Goal: Information Seeking & Learning: Learn about a topic

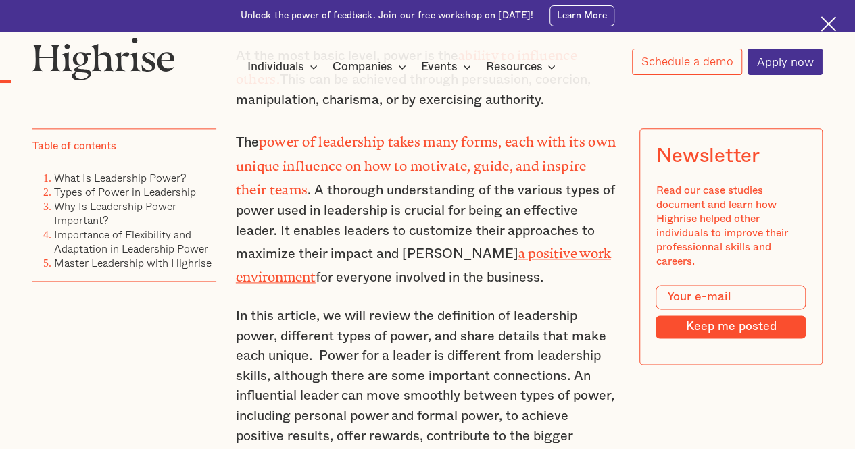
scroll to position [822, 0]
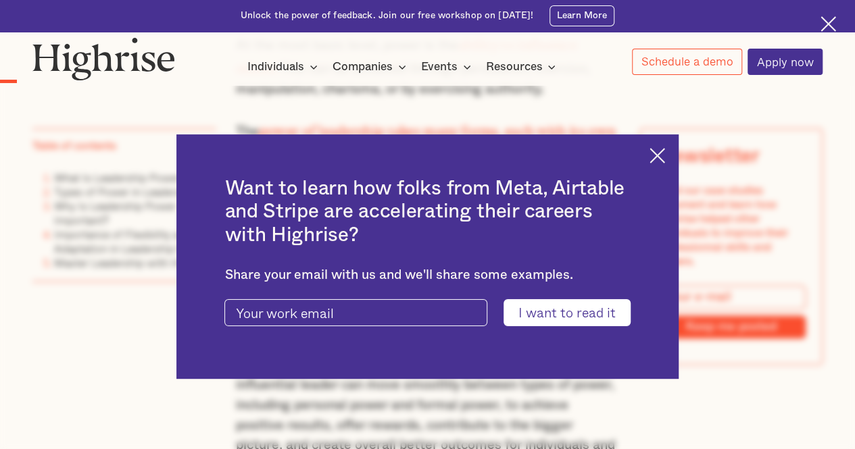
click at [662, 146] on div "Want to learn how folks from Meta, Airtable and Stripe are accelerating their c…" at bounding box center [426, 256] width 501 height 245
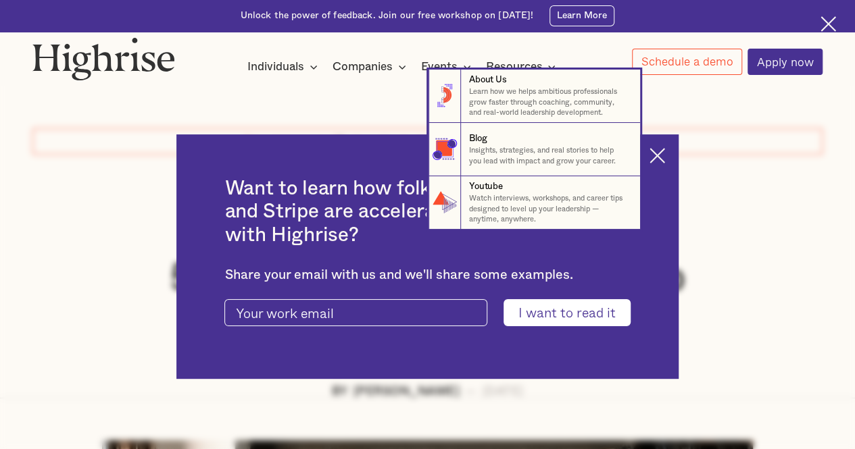
click at [658, 149] on nav "8 About Us Learn how we helps ambitious professionals grow faster through coach…" at bounding box center [427, 150] width 853 height 160
click at [666, 159] on nav "8 About Us Learn how we helps ambitious professionals grow faster through coach…" at bounding box center [427, 150] width 853 height 160
click at [758, 193] on nav "8 About Us Learn how we helps ambitious professionals grow faster through coach…" at bounding box center [427, 150] width 853 height 160
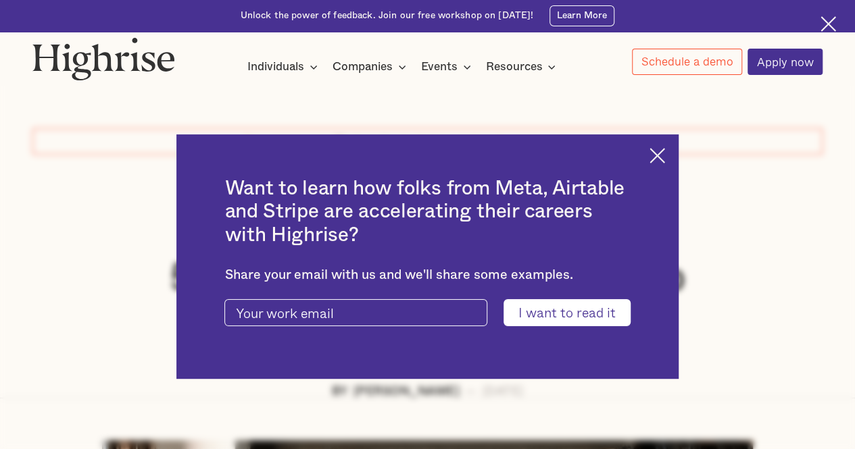
click at [822, 30] on img at bounding box center [828, 24] width 16 height 16
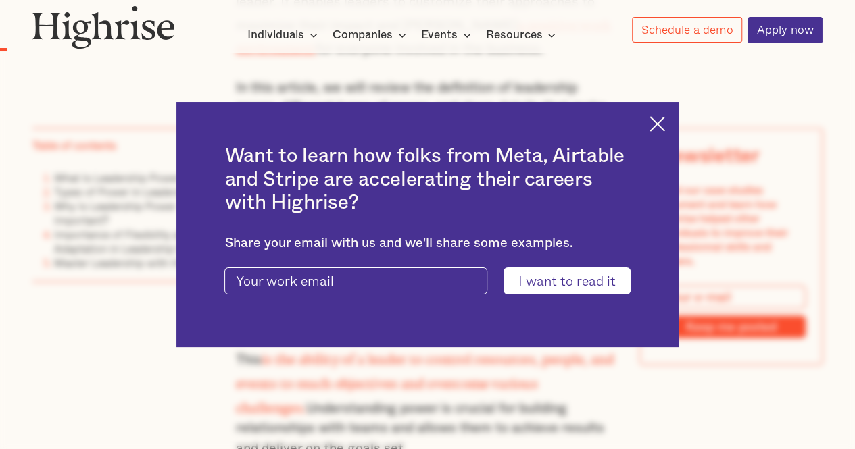
scroll to position [99, 0]
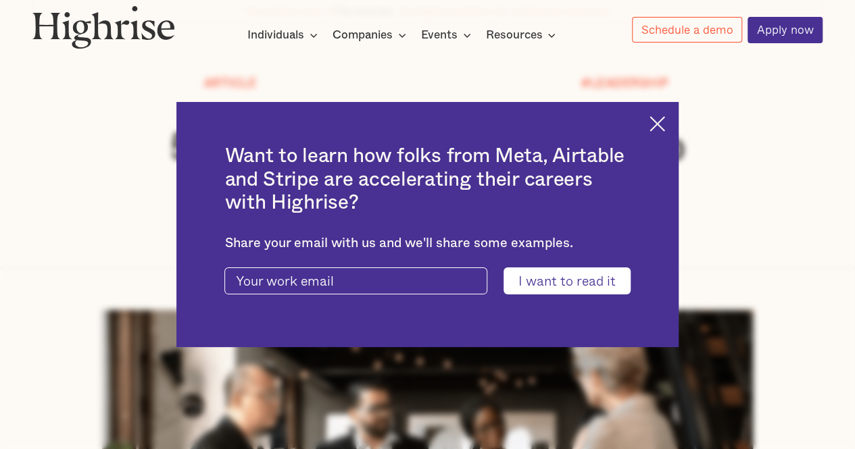
click at [665, 117] on img at bounding box center [657, 124] width 16 height 16
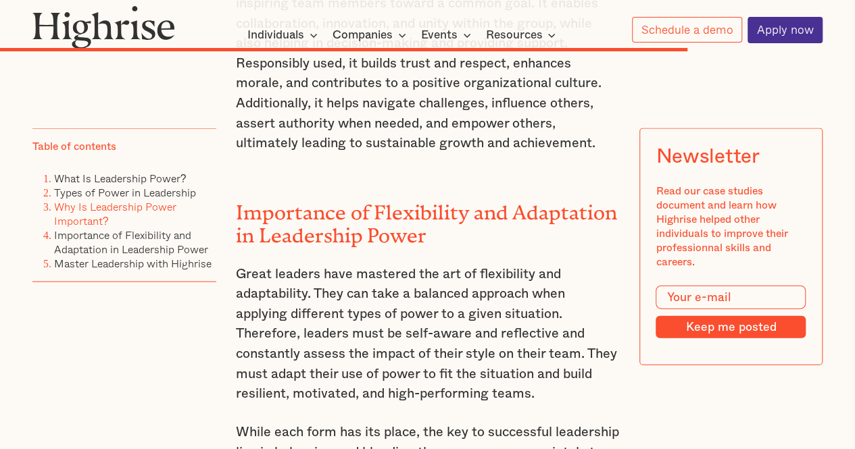
scroll to position [8109, 0]
